Goal: Transaction & Acquisition: Subscribe to service/newsletter

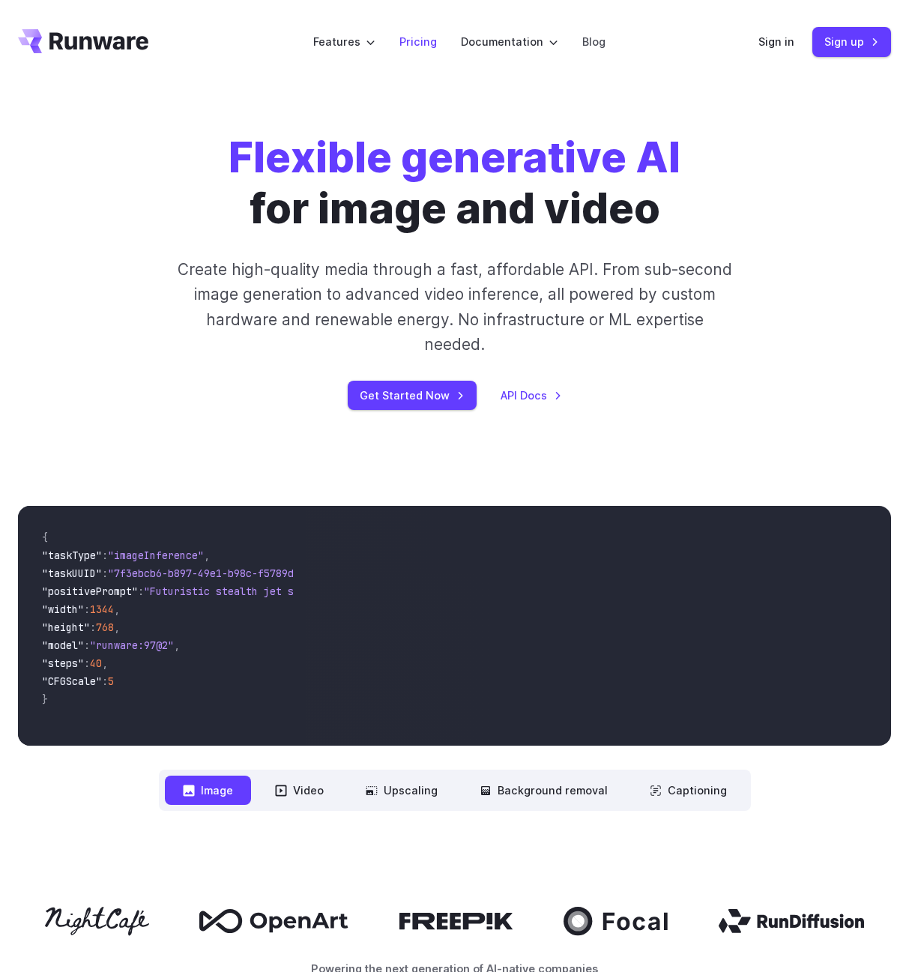
click at [411, 35] on link "Pricing" at bounding box center [418, 41] width 37 height 17
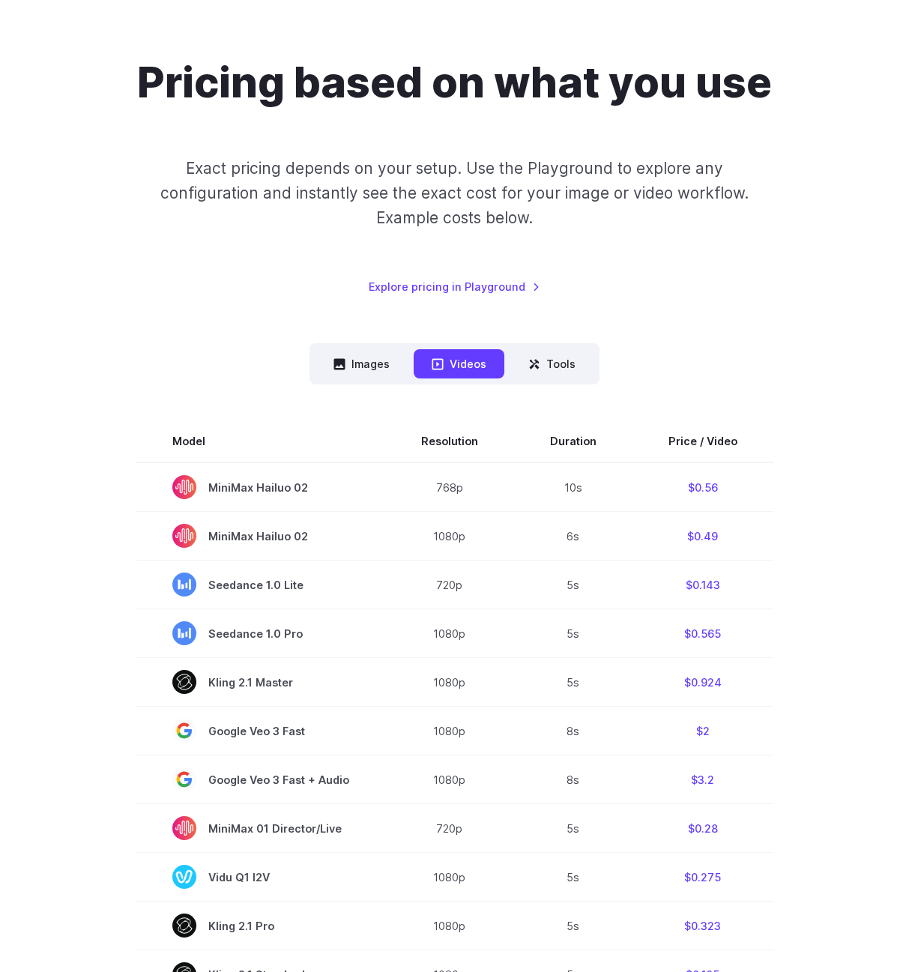
scroll to position [63, 0]
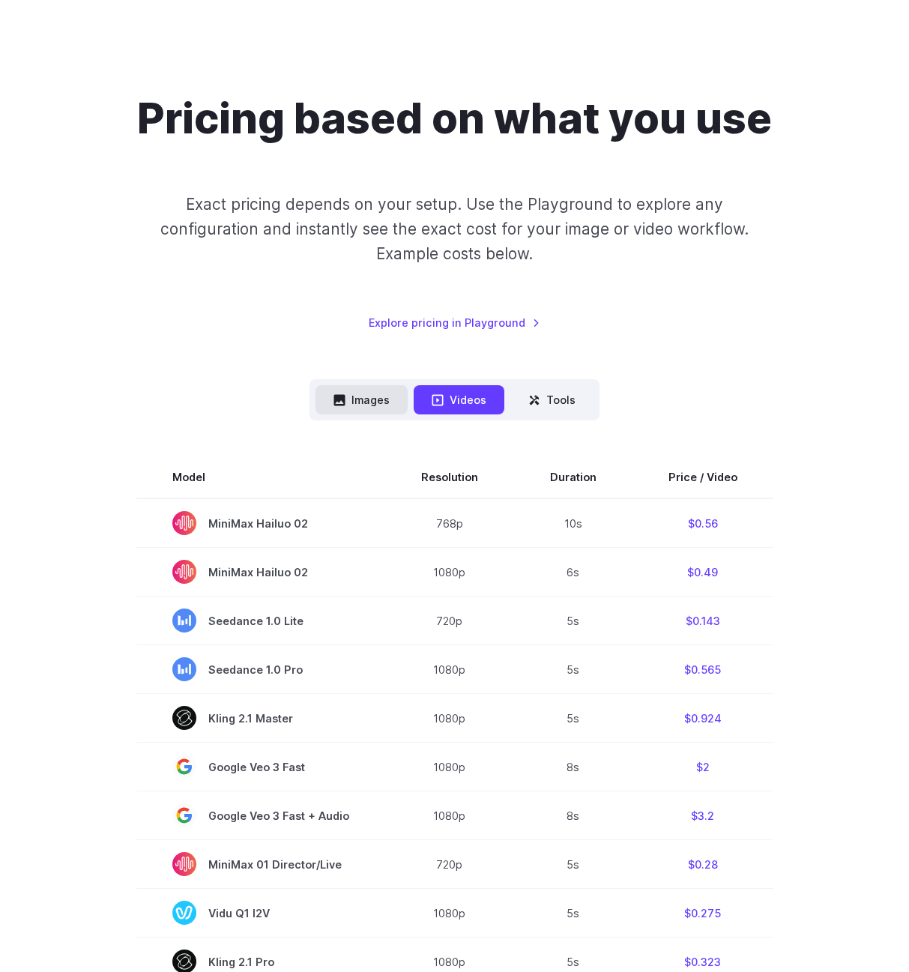
click at [373, 404] on button "Images" at bounding box center [362, 399] width 92 height 29
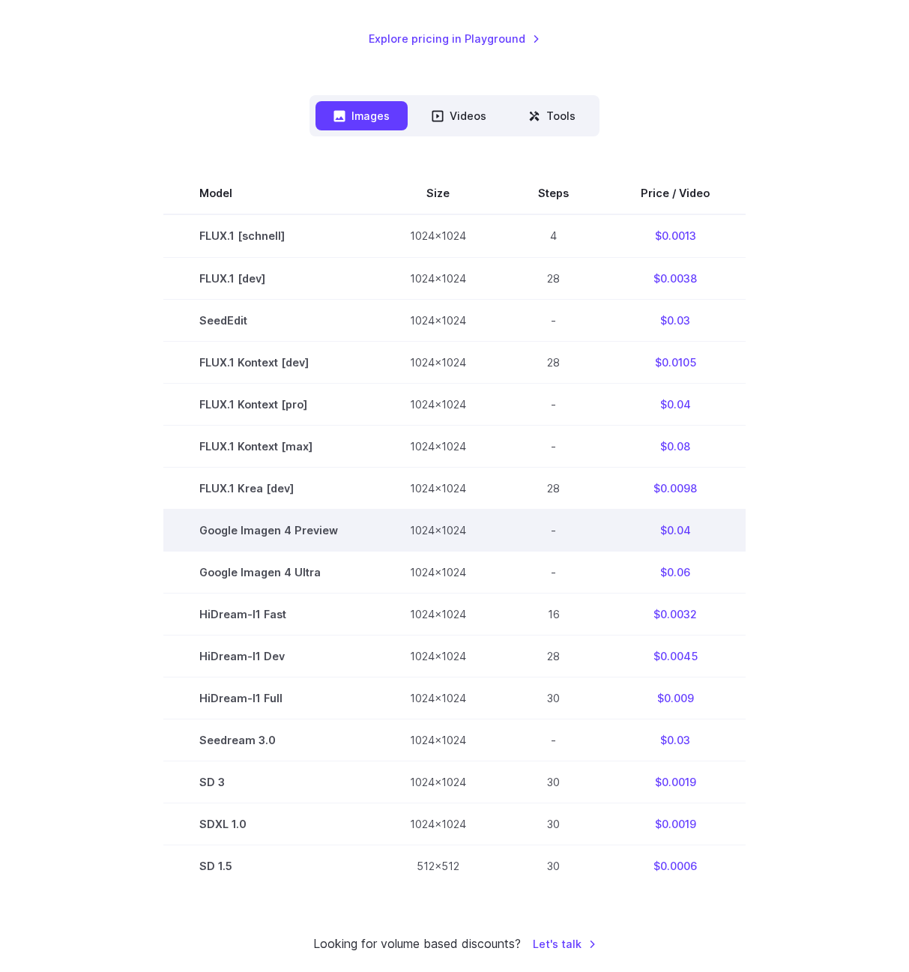
scroll to position [283, 0]
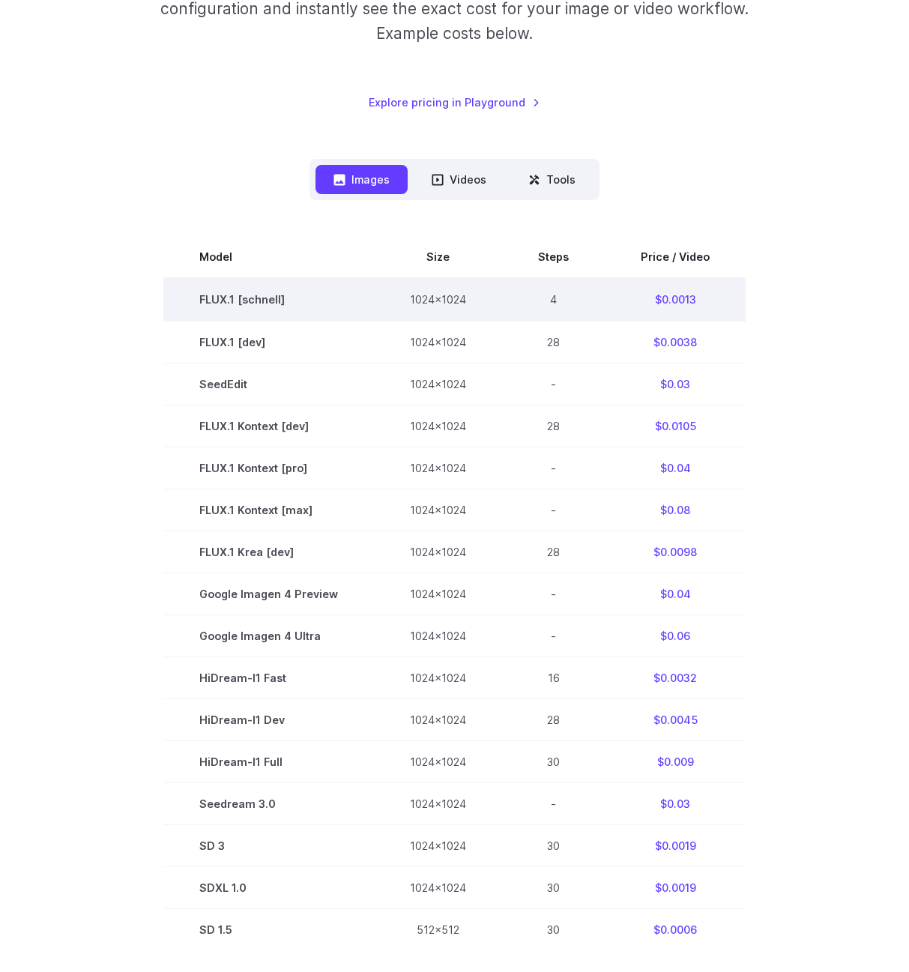
click at [265, 301] on td "FLUX.1 [schnell]" at bounding box center [268, 299] width 211 height 43
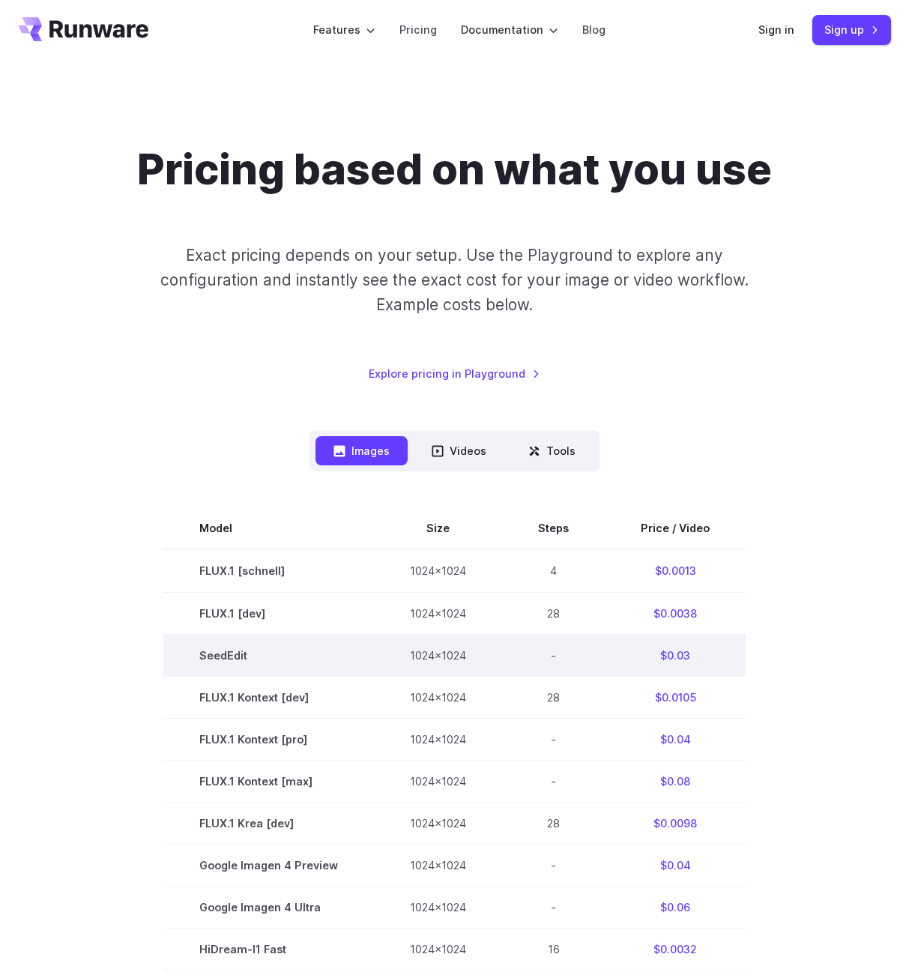
scroll to position [0, 0]
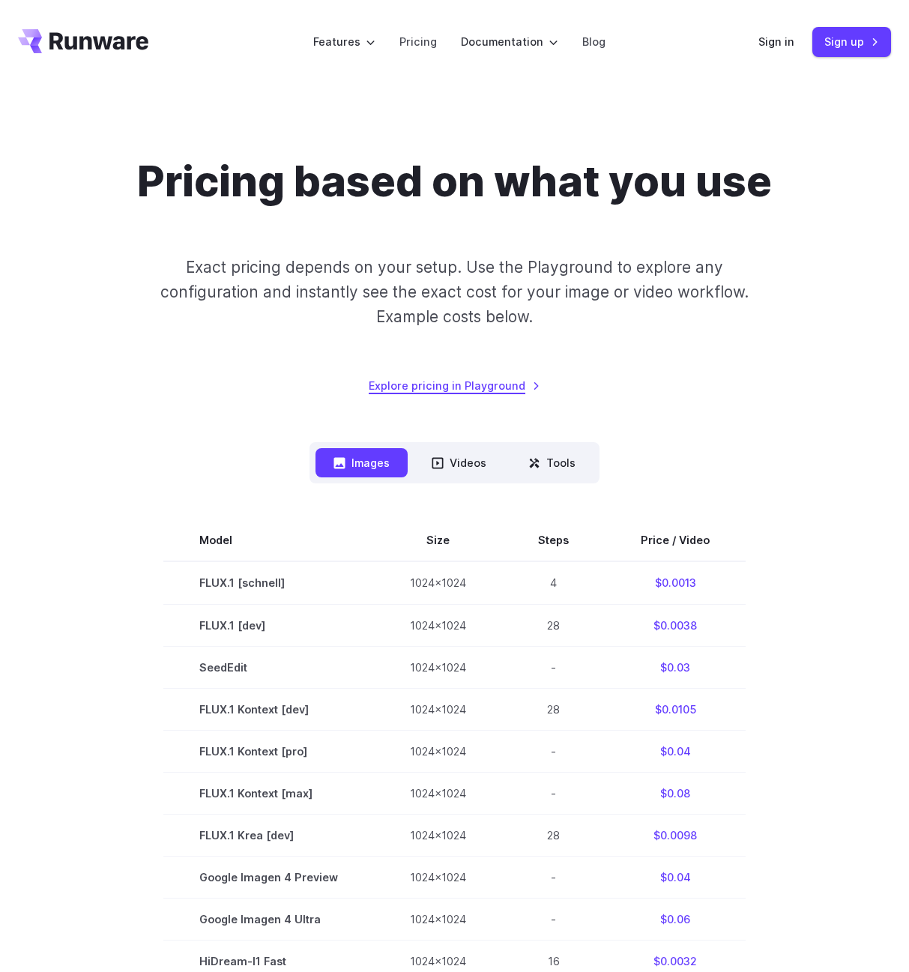
click at [438, 386] on link "Explore pricing in Playground" at bounding box center [455, 385] width 172 height 17
